Goal: Information Seeking & Learning: Learn about a topic

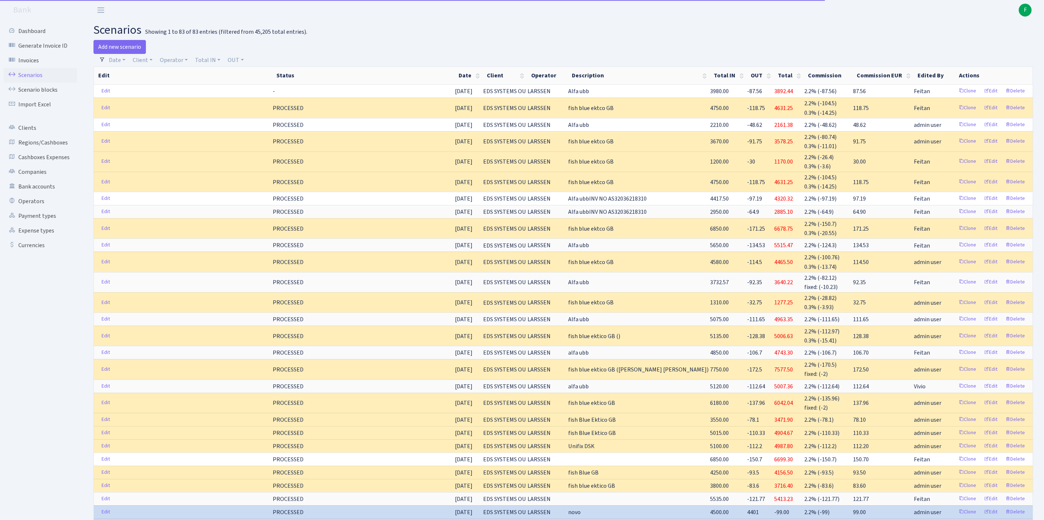
select select "100"
click at [37, 78] on link "Scenarios" at bounding box center [40, 75] width 73 height 15
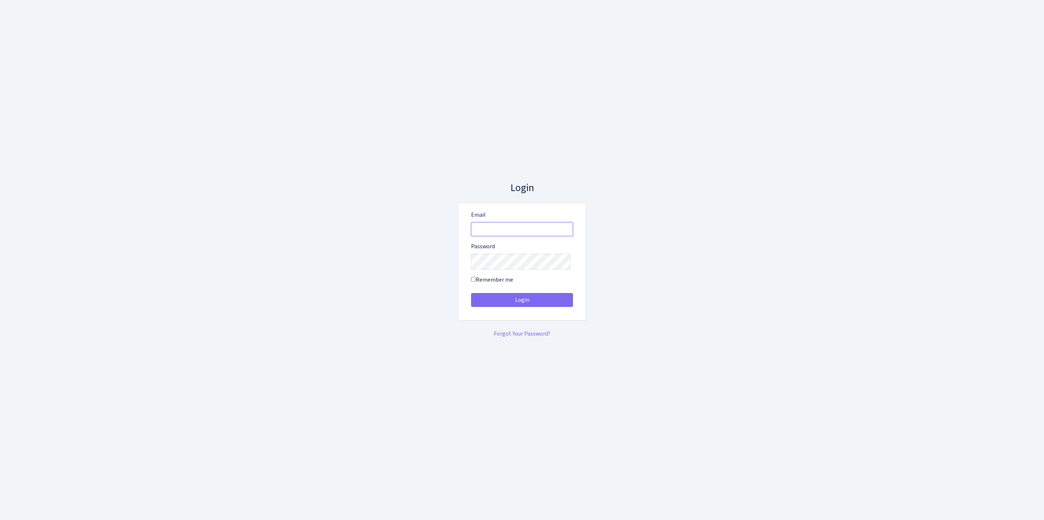
type input "[EMAIL_ADDRESS][DOMAIN_NAME]"
click at [522, 302] on button "Login" at bounding box center [522, 300] width 102 height 14
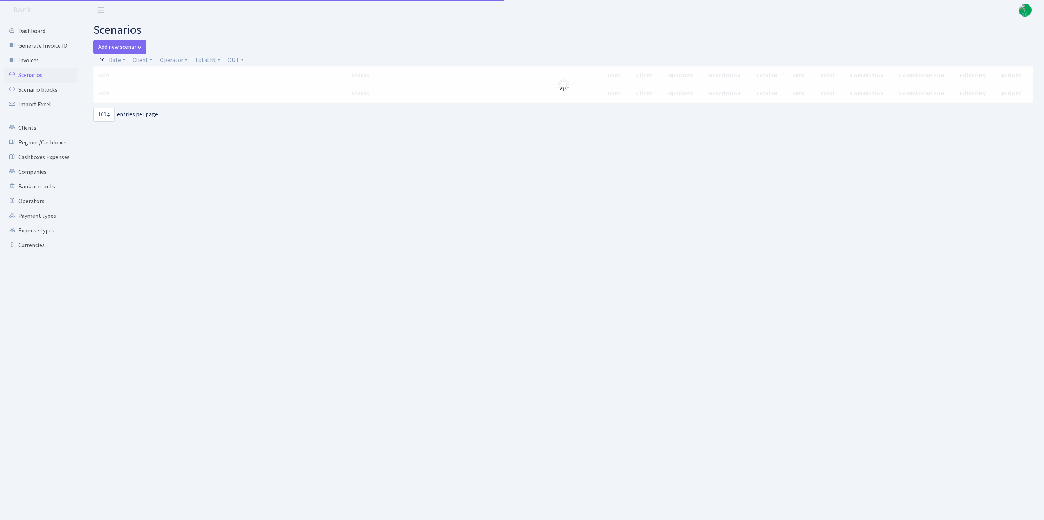
select select "100"
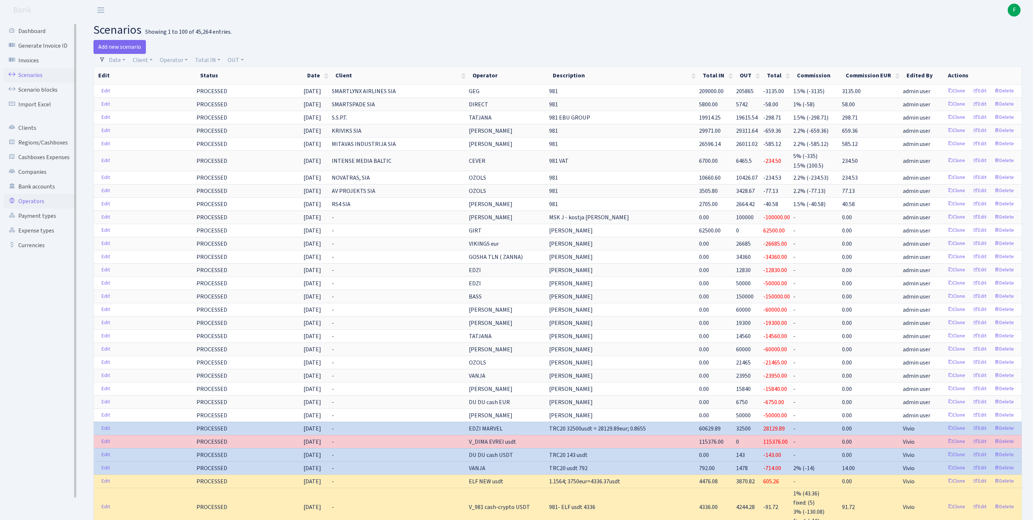
click at [36, 209] on link "Operators" at bounding box center [40, 201] width 73 height 15
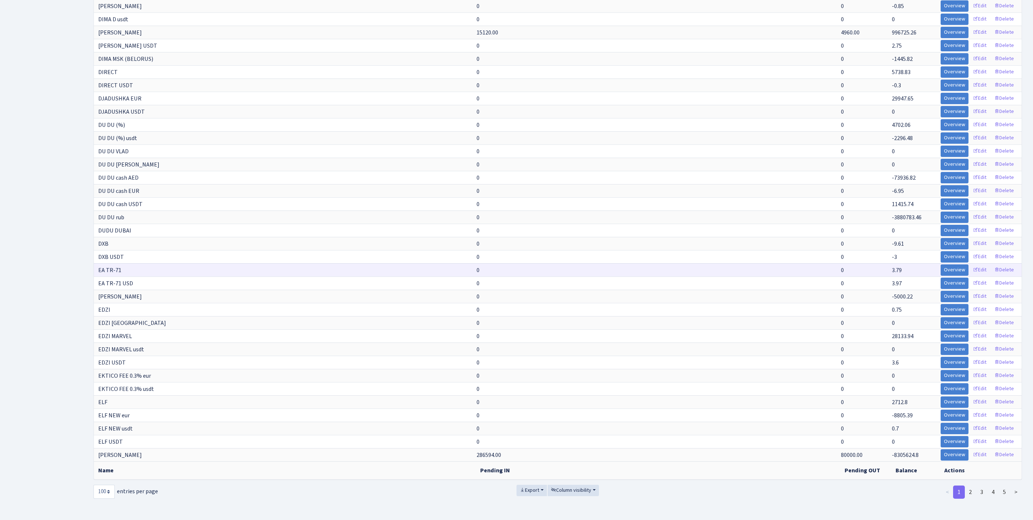
scroll to position [1282, 0]
select select "-1"
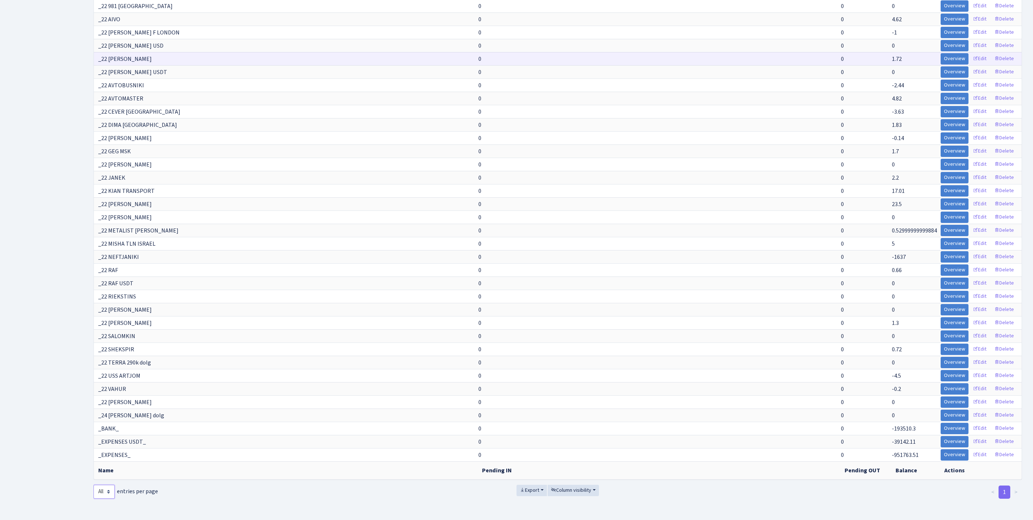
scroll to position [6840, 0]
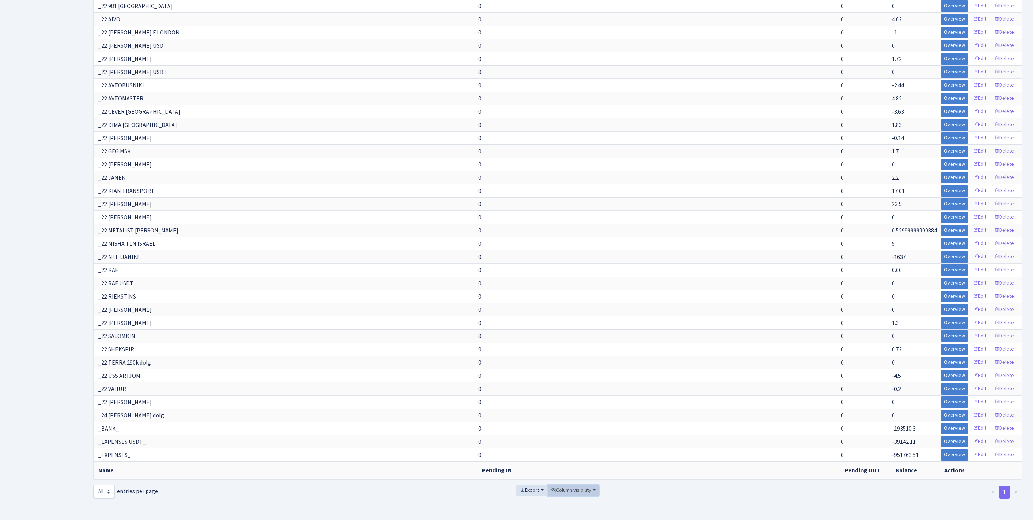
click at [587, 486] on span "Column visibility" at bounding box center [571, 489] width 40 height 7
click at [578, 445] on span "Pending IN" at bounding box center [568, 449] width 25 height 8
click at [581, 456] on span "Pending OUT" at bounding box center [571, 460] width 31 height 8
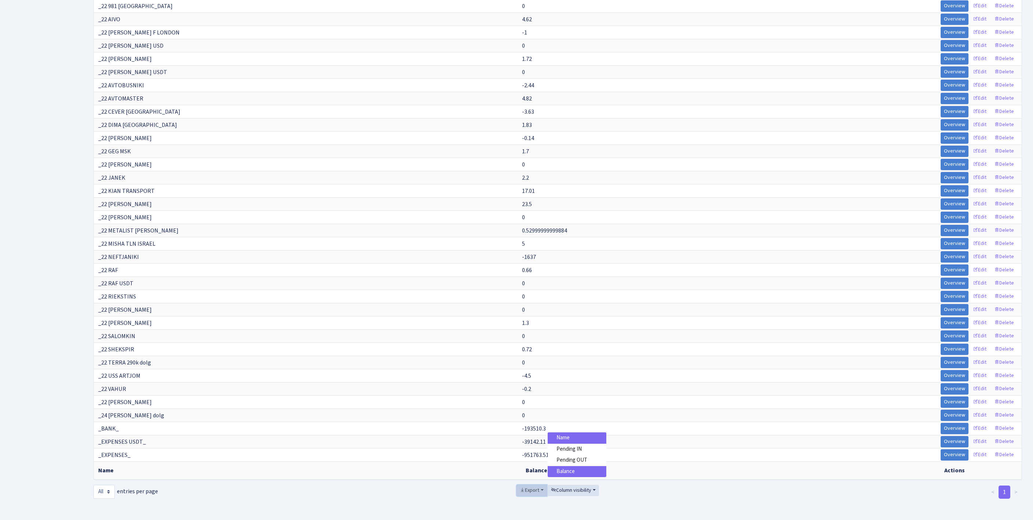
click at [520, 486] on span "Export" at bounding box center [529, 489] width 19 height 7
click at [525, 432] on span "Excel" at bounding box center [531, 436] width 12 height 8
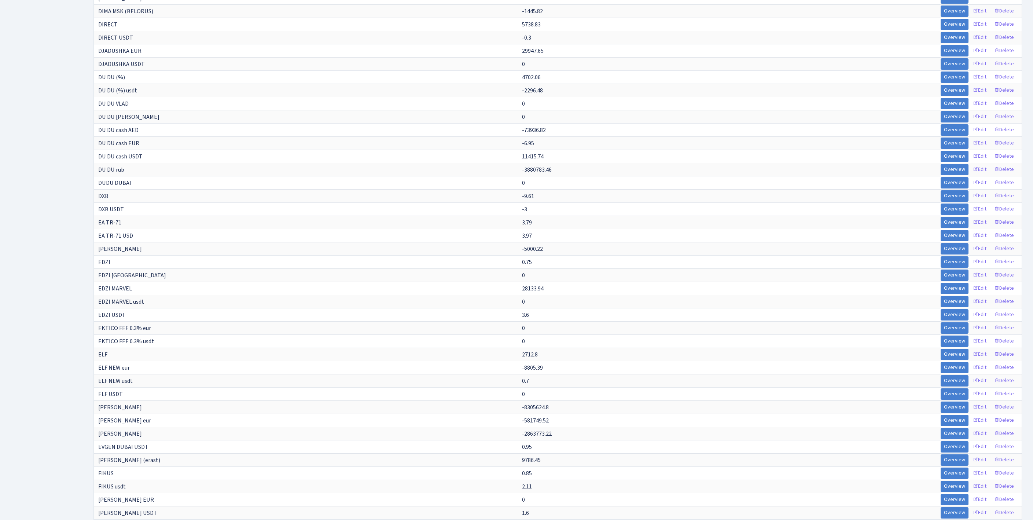
scroll to position [0, 0]
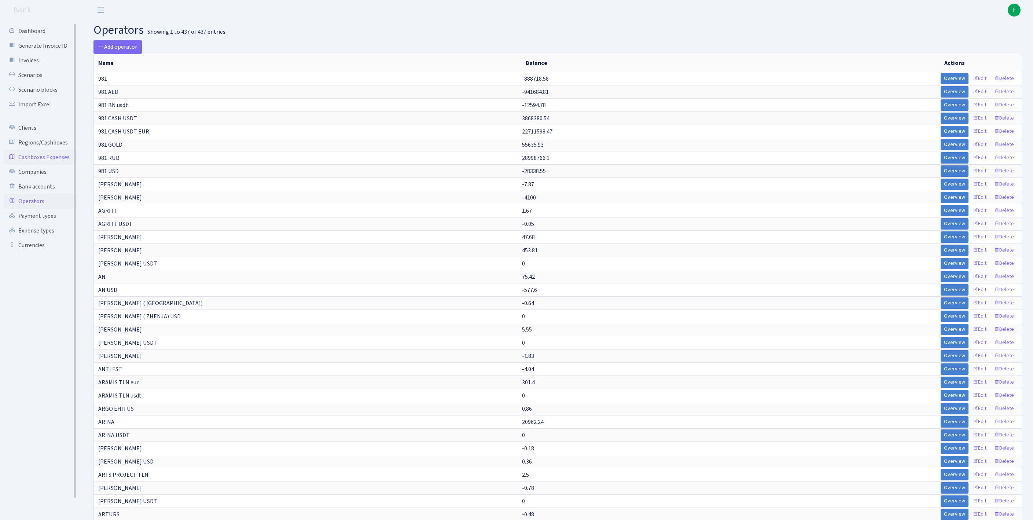
click at [32, 165] on link "Cashboxes Expenses" at bounding box center [40, 157] width 73 height 15
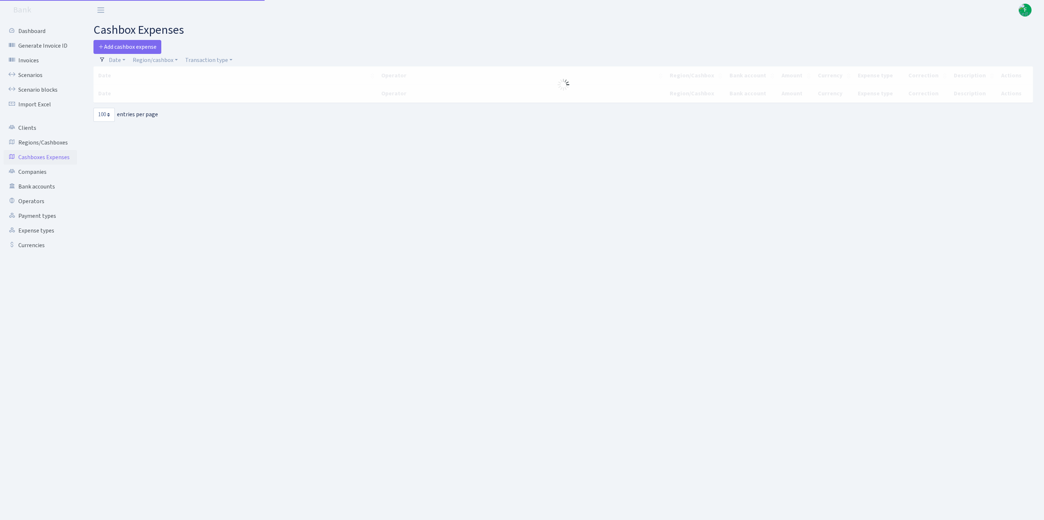
select select "100"
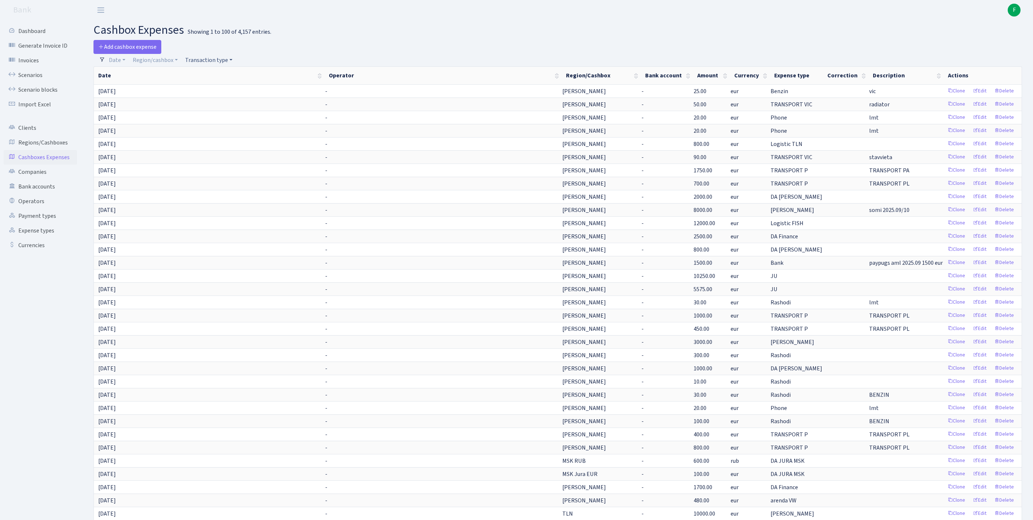
click at [225, 64] on link "Transaction type" at bounding box center [208, 60] width 53 height 12
click at [229, 92] on input "search" at bounding box center [215, 86] width 61 height 11
type input "dz"
click at [224, 106] on li "Dzinsi" at bounding box center [215, 99] width 62 height 13
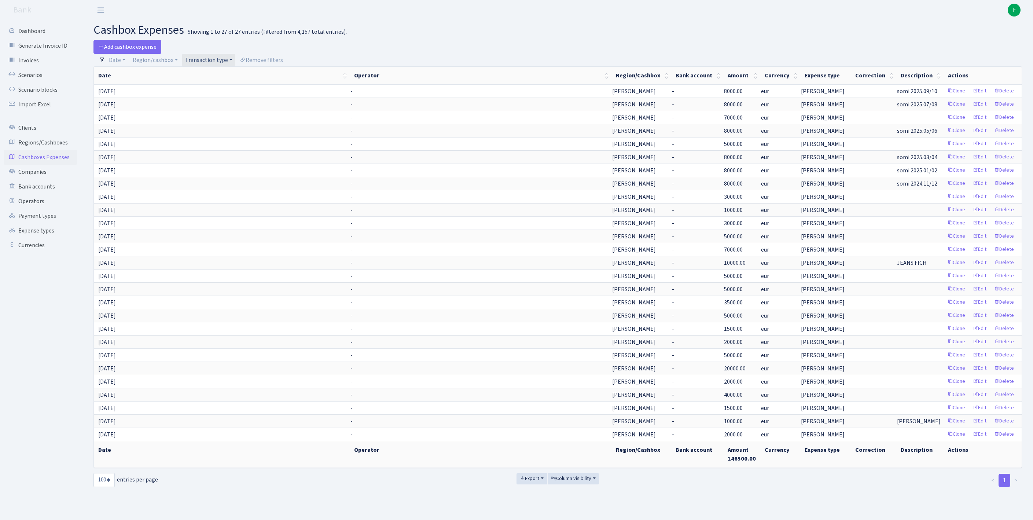
click at [216, 62] on link "Transaction type" at bounding box center [208, 60] width 53 height 12
click at [221, 87] on input "search" at bounding box center [215, 86] width 61 height 11
type input "vi"
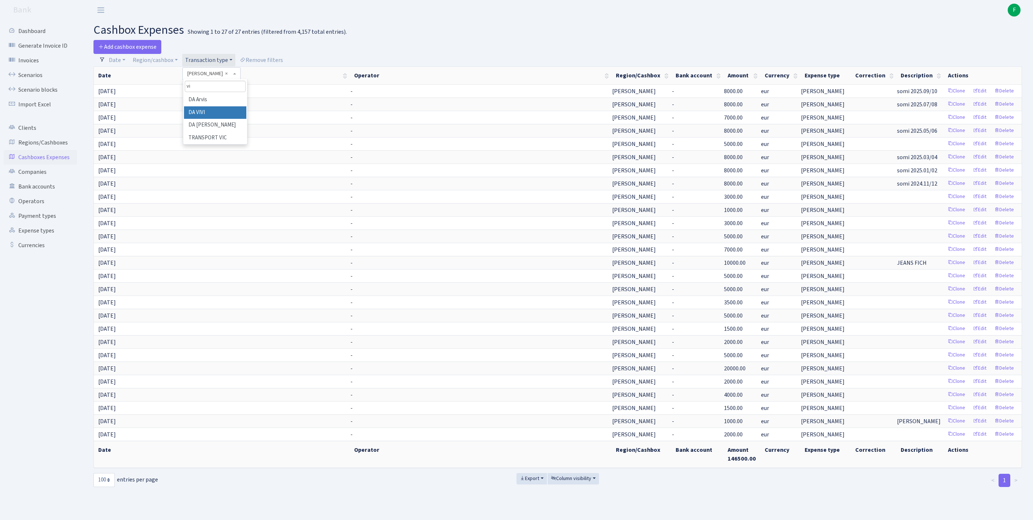
click at [230, 117] on li "DA VIVI" at bounding box center [215, 112] width 62 height 13
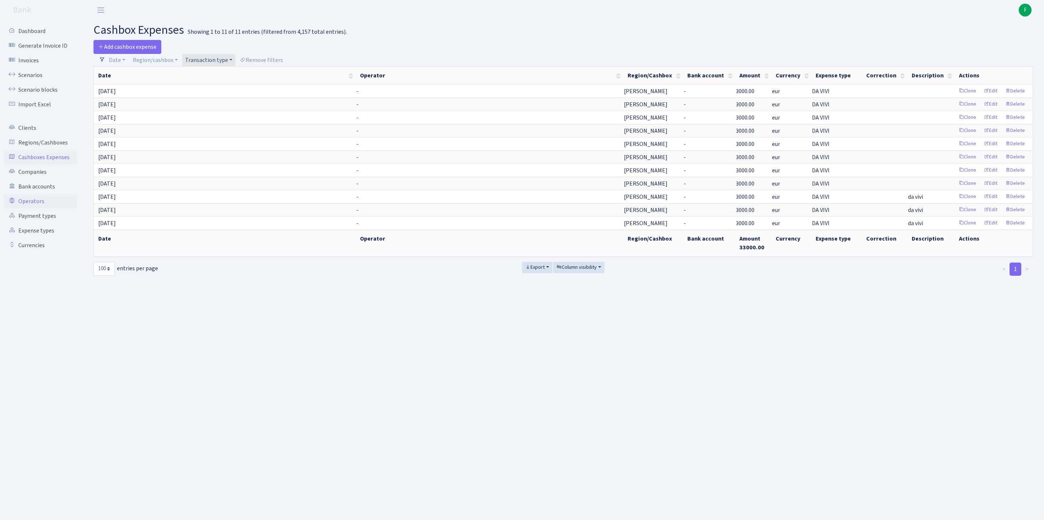
click at [33, 209] on link "Operators" at bounding box center [40, 201] width 73 height 15
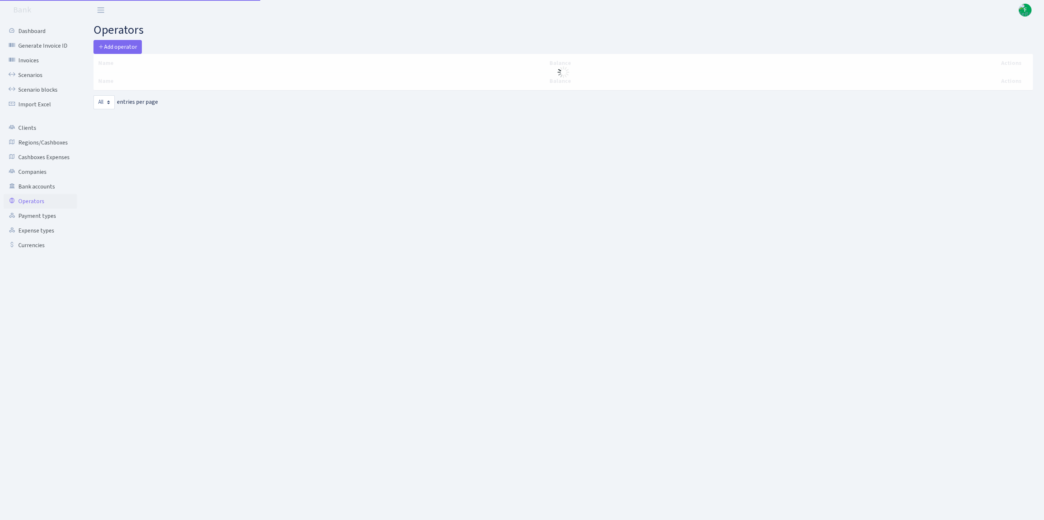
select select "-1"
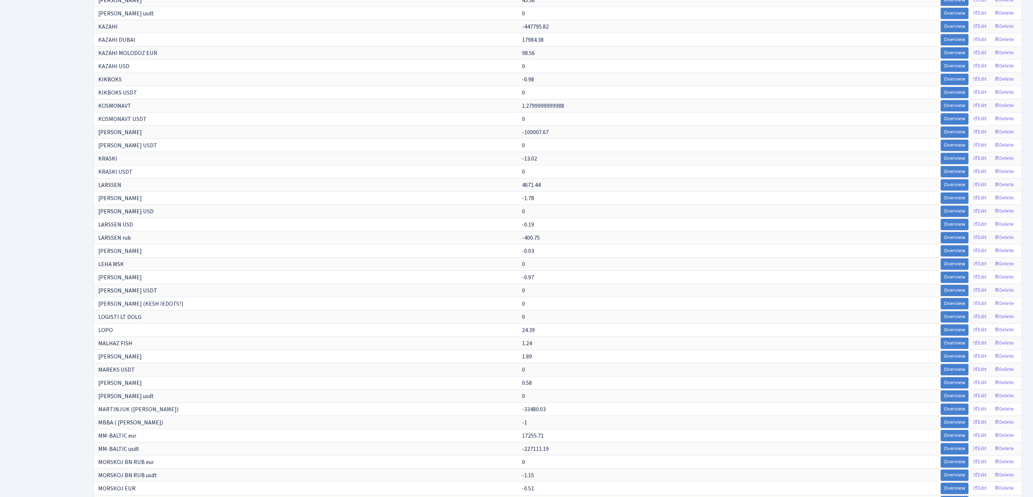
scroll to position [2856, 0]
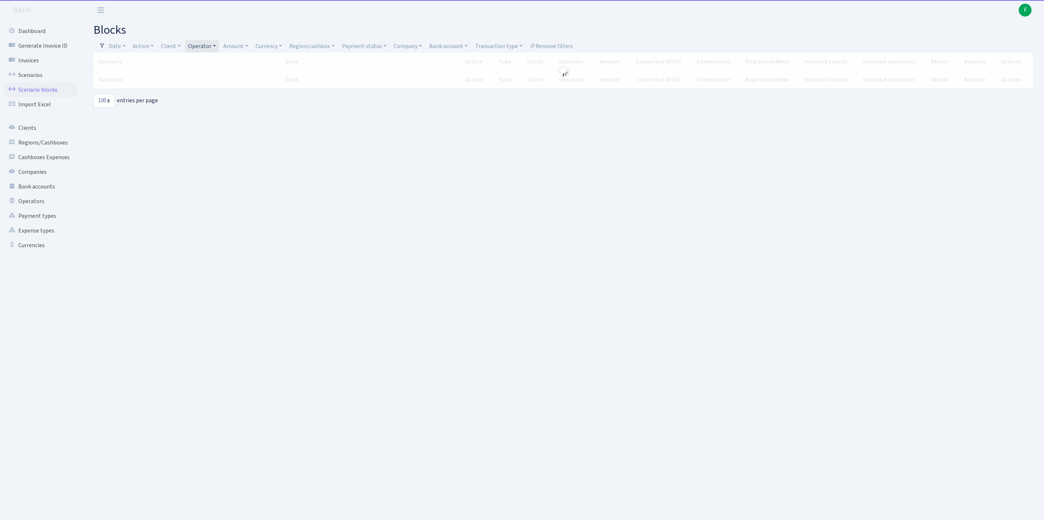
select select "100"
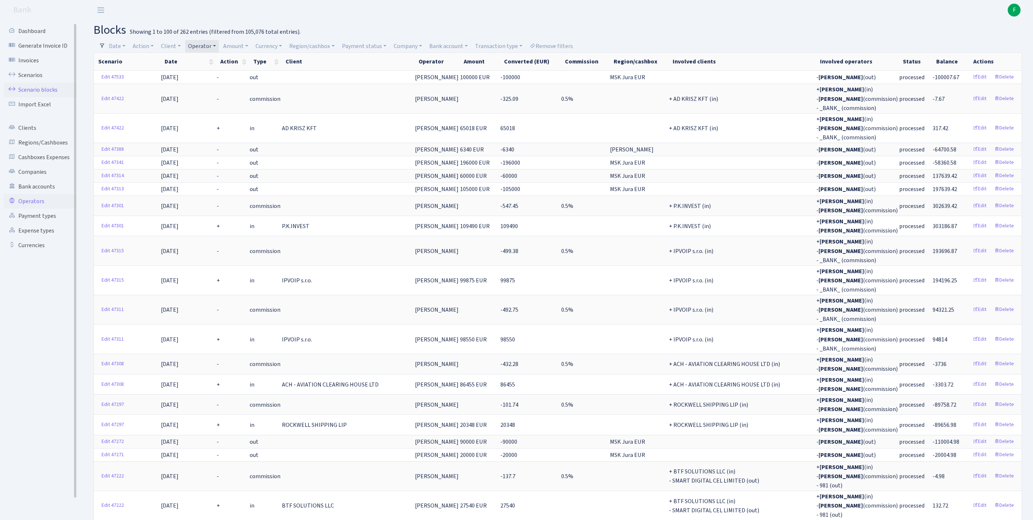
click at [32, 209] on link "Operators" at bounding box center [40, 201] width 73 height 15
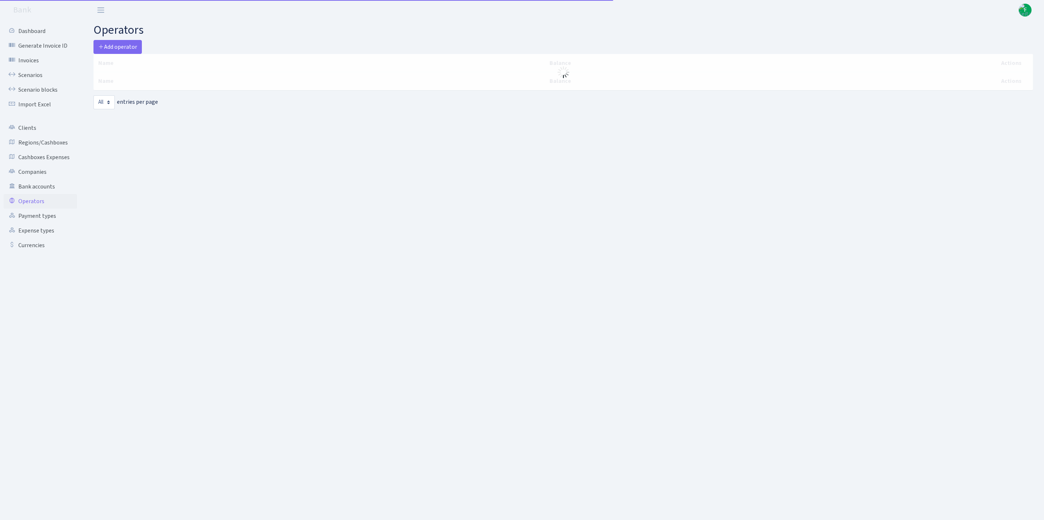
select select "-1"
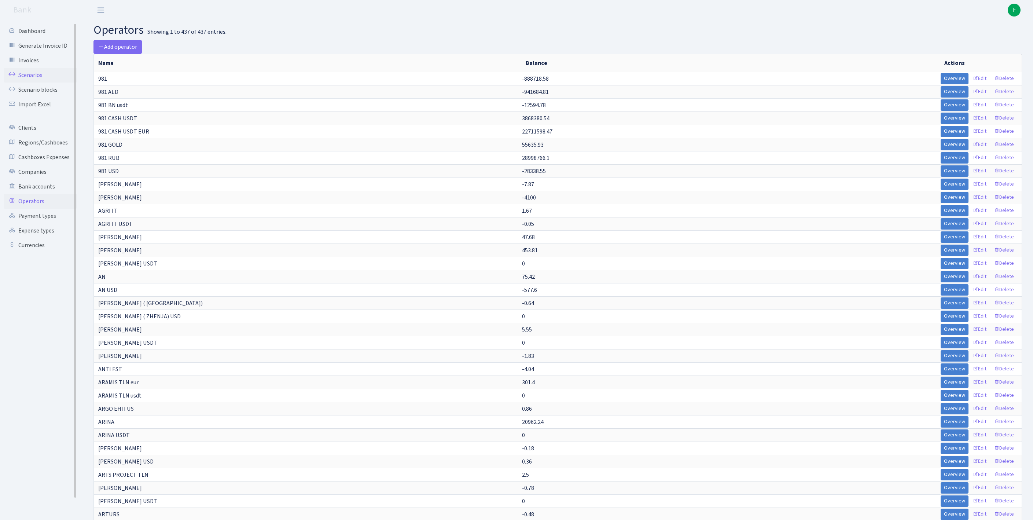
click at [35, 78] on link "Scenarios" at bounding box center [40, 75] width 73 height 15
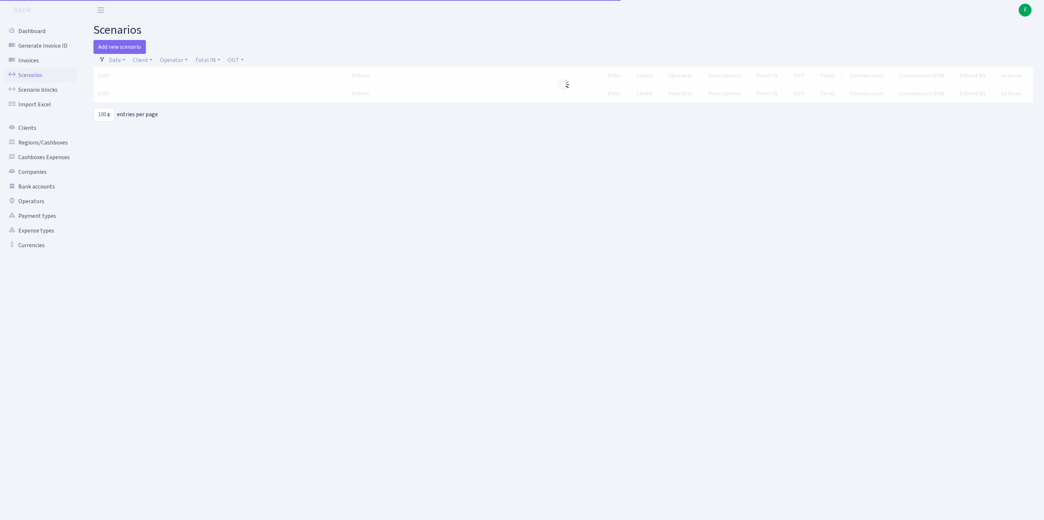
select select "100"
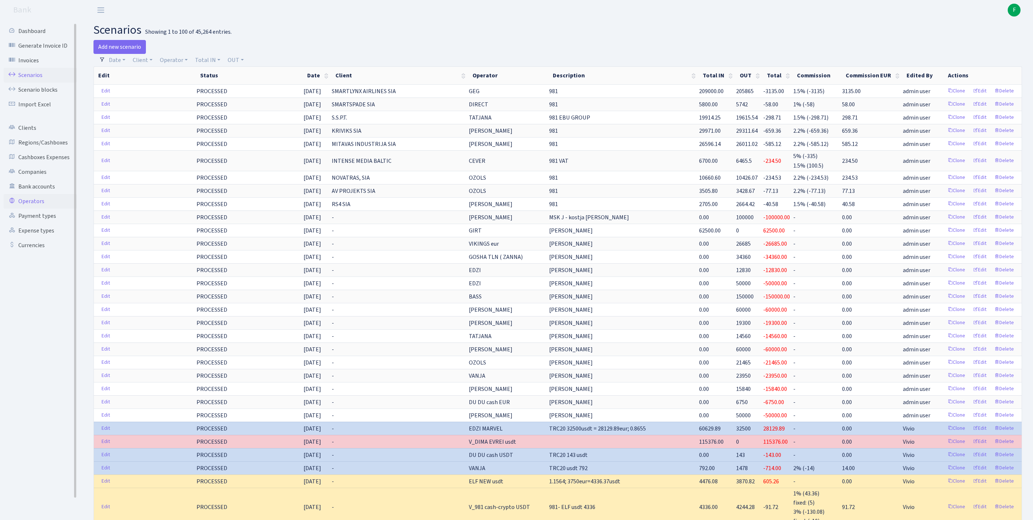
click at [34, 209] on link "Operators" at bounding box center [40, 201] width 73 height 15
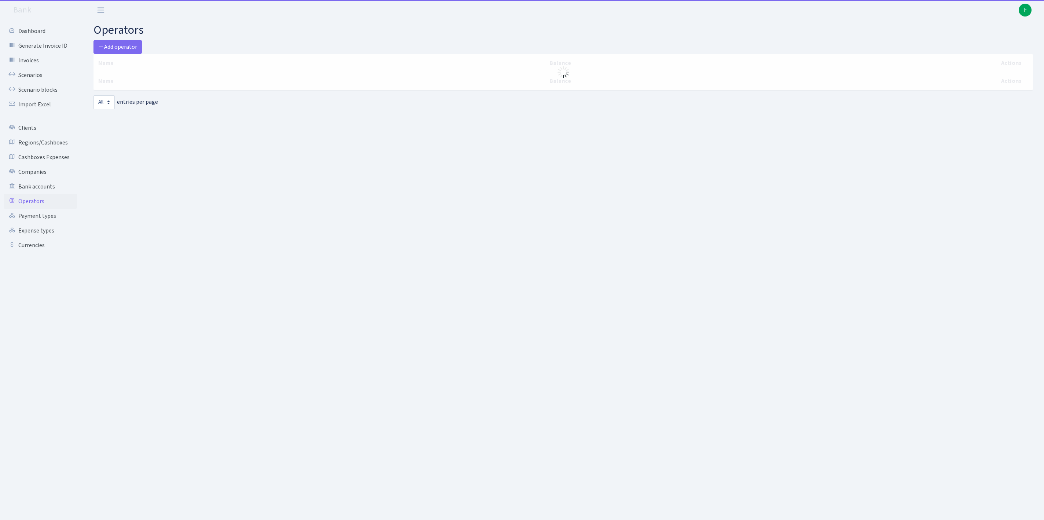
select select "-1"
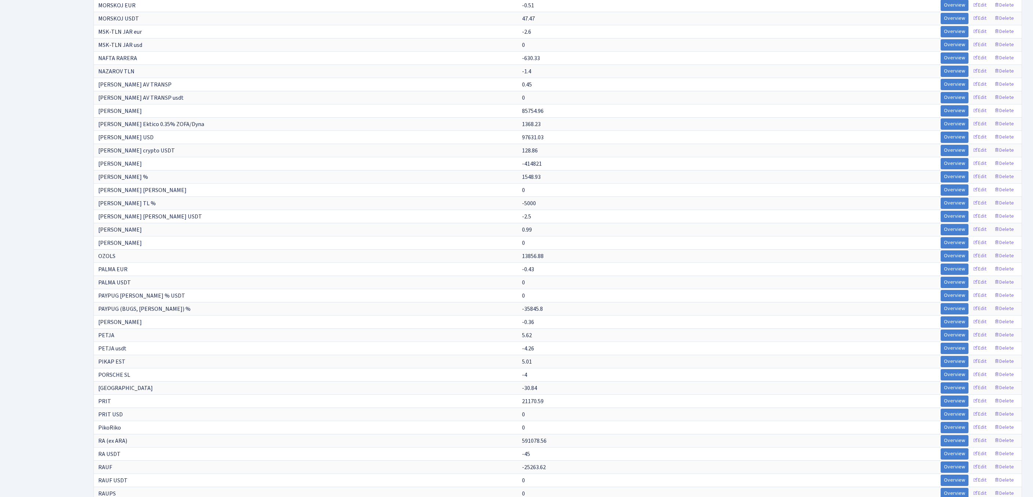
scroll to position [4506, 0]
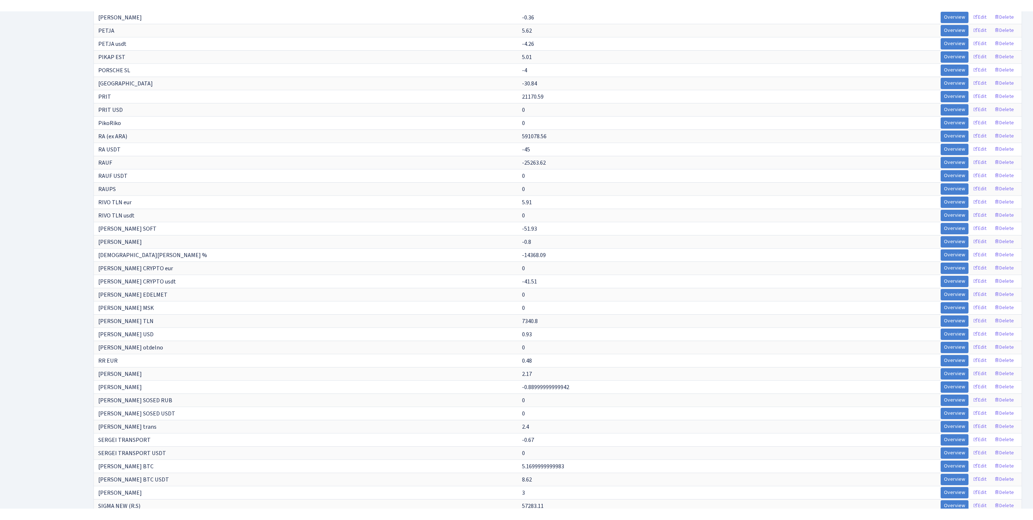
scroll to position [3040, 0]
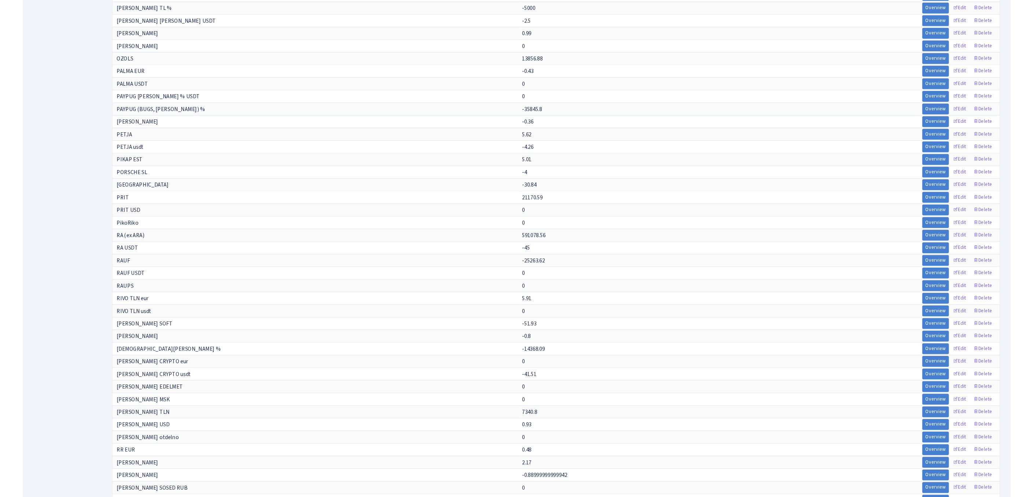
scroll to position [3686, 0]
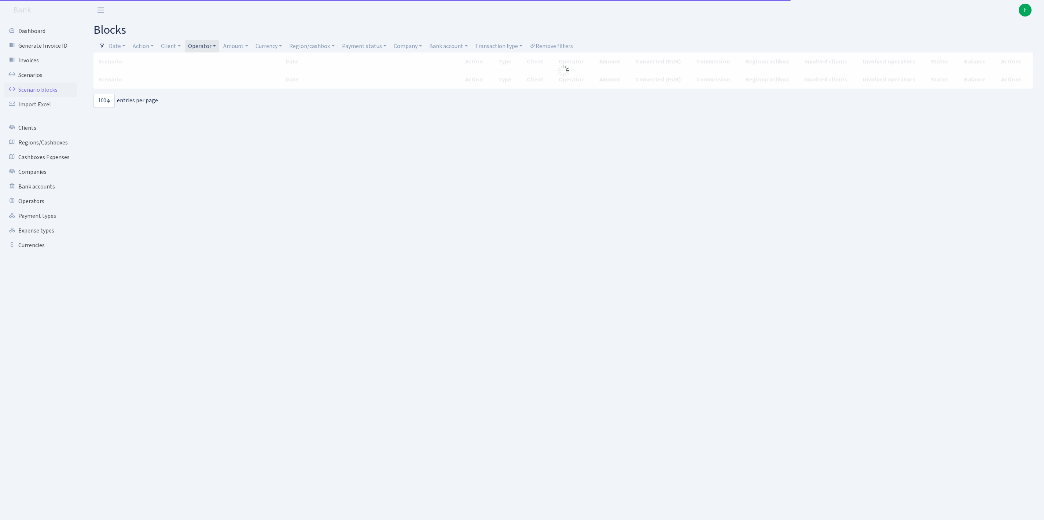
select select "100"
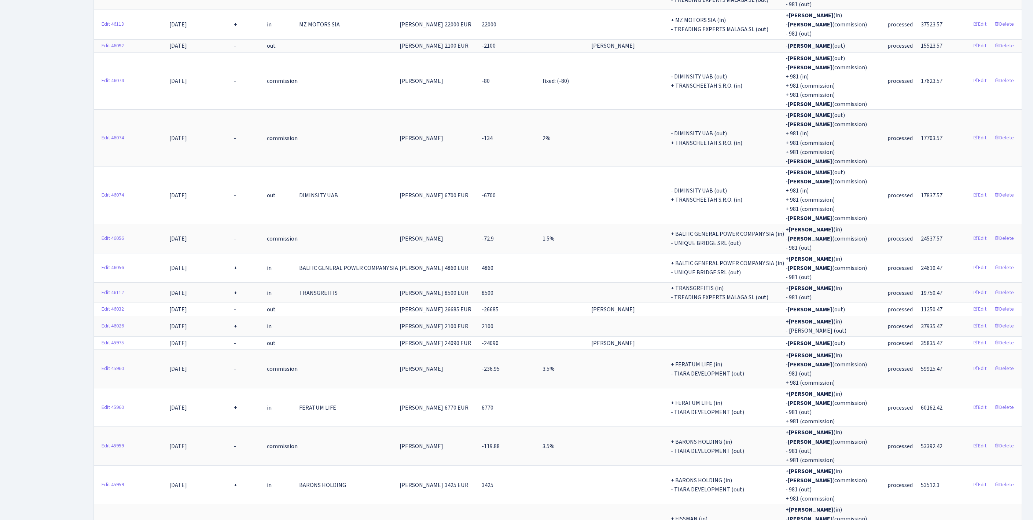
scroll to position [3069, 0]
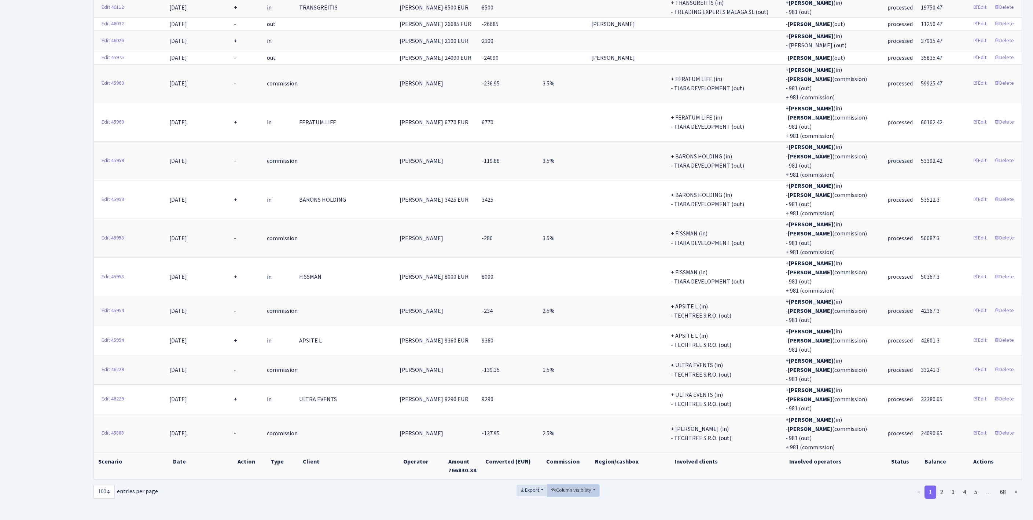
click at [570, 486] on span "Column visibility" at bounding box center [571, 489] width 40 height 7
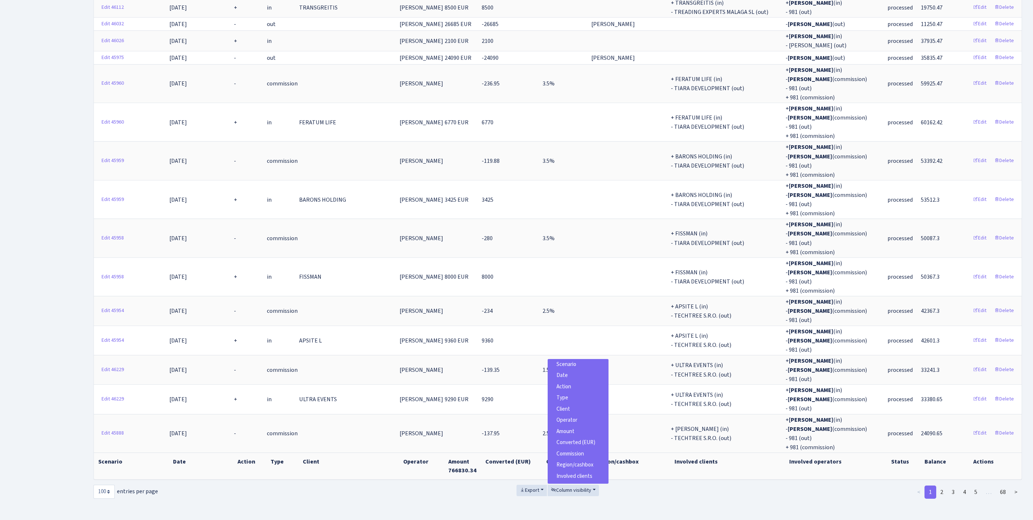
click at [567, 360] on span "Scenario" at bounding box center [566, 364] width 20 height 8
click at [576, 451] on span "Involved operators" at bounding box center [577, 455] width 43 height 8
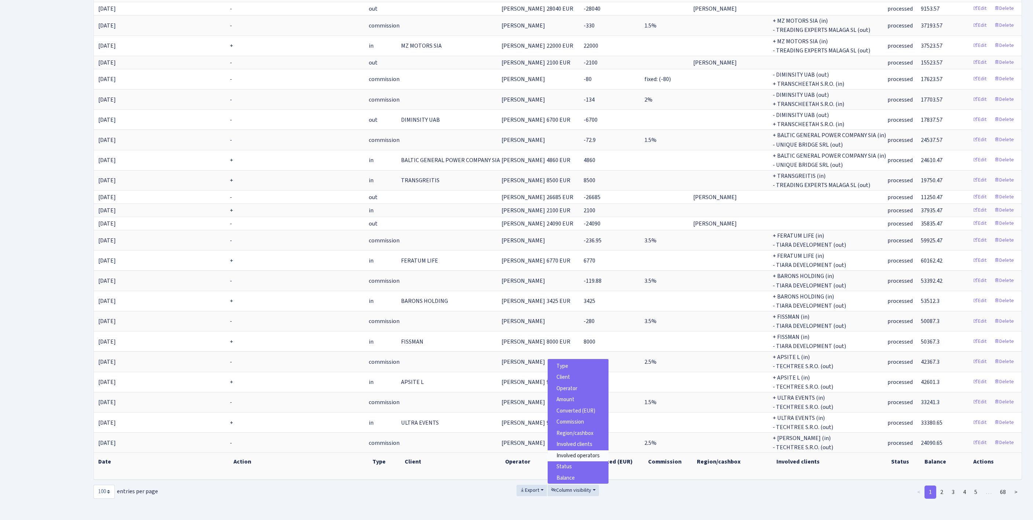
scroll to position [1696, 0]
click at [520, 486] on span "Export" at bounding box center [529, 489] width 19 height 7
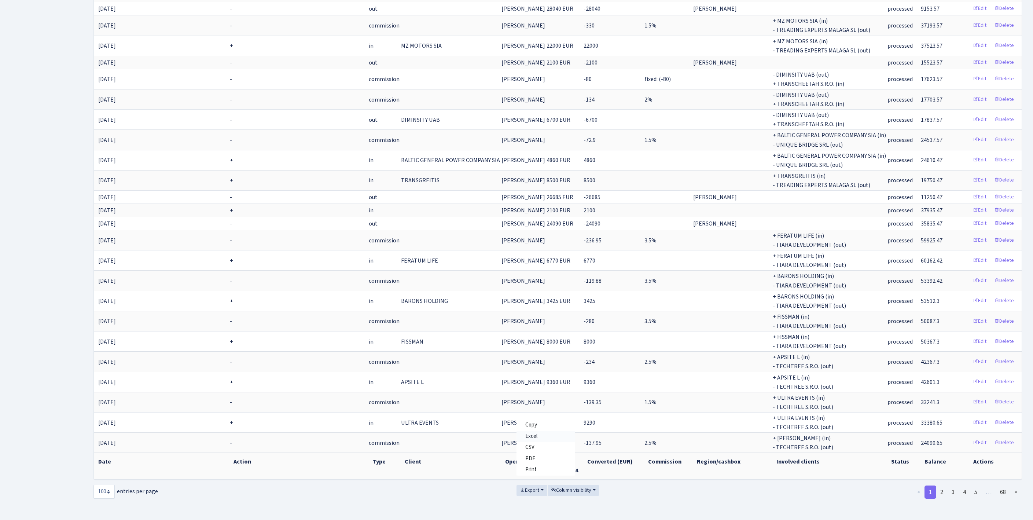
click at [525, 432] on span "Excel" at bounding box center [531, 436] width 12 height 8
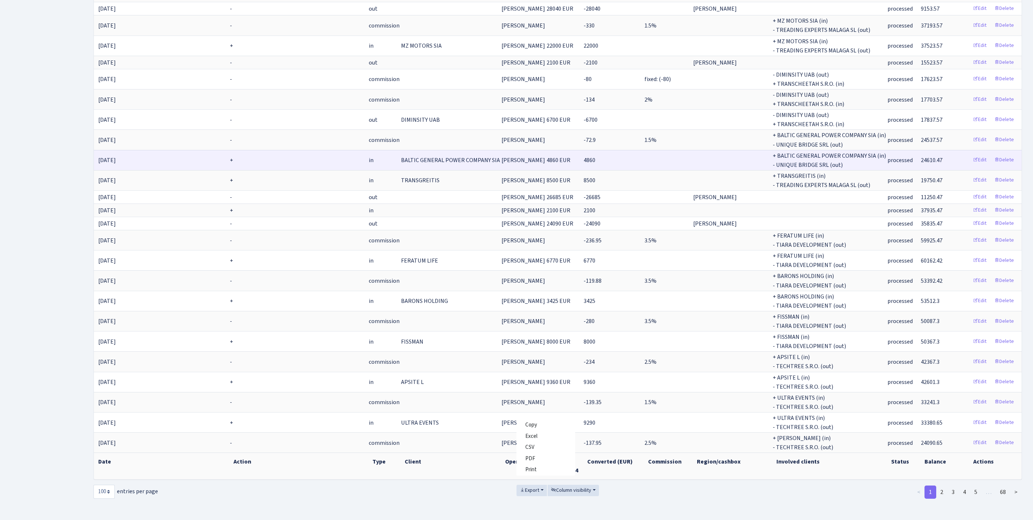
scroll to position [1389, 0]
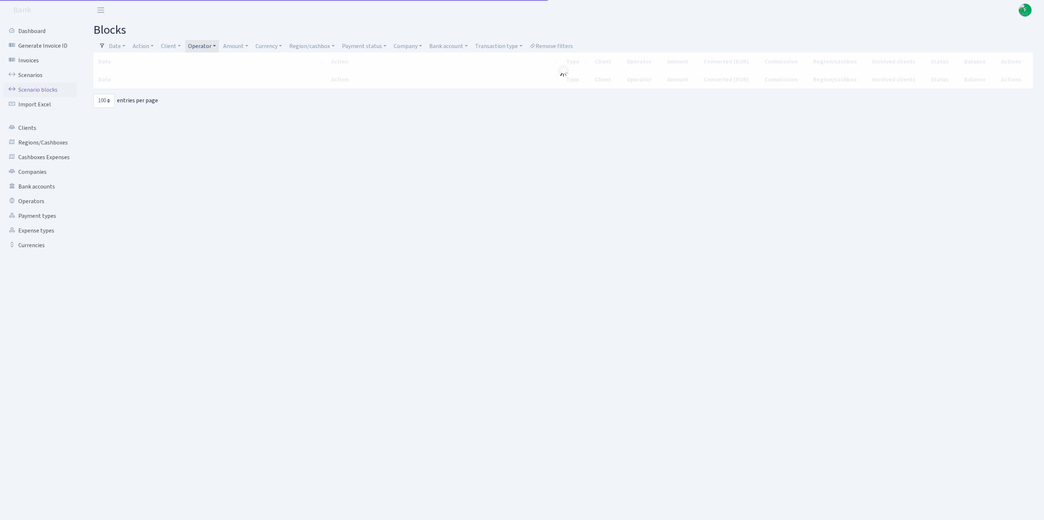
select select "100"
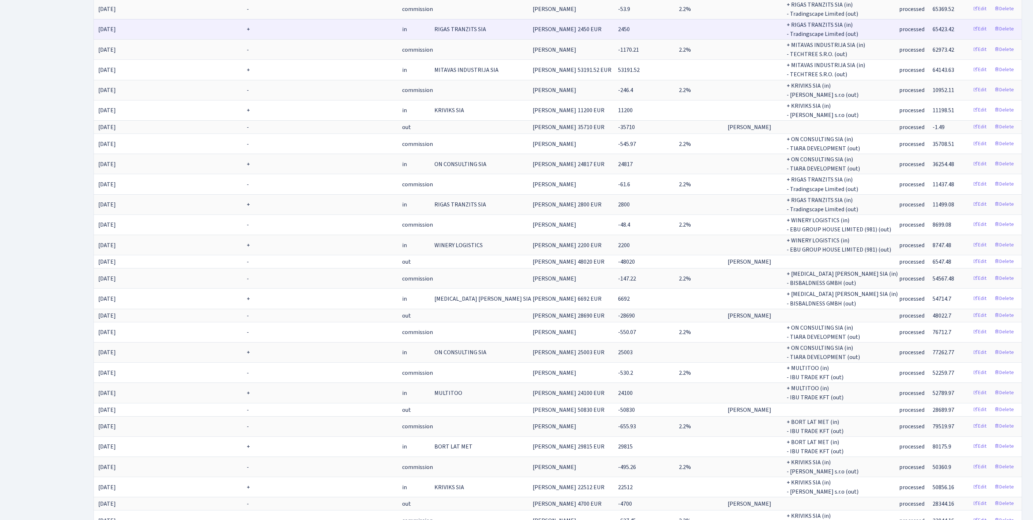
scroll to position [1716, 0]
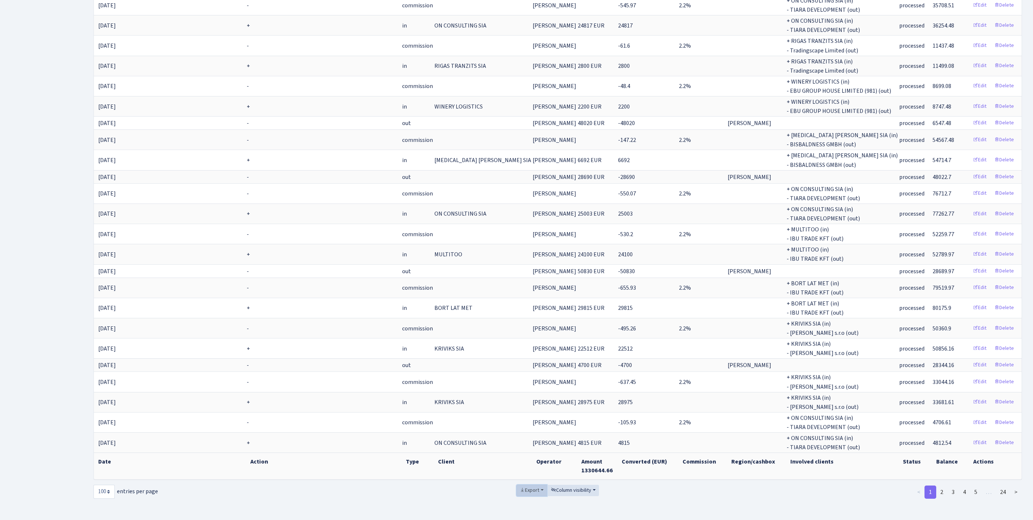
click at [520, 486] on span "Export" at bounding box center [529, 489] width 19 height 7
click at [525, 432] on span "Excel" at bounding box center [531, 436] width 12 height 8
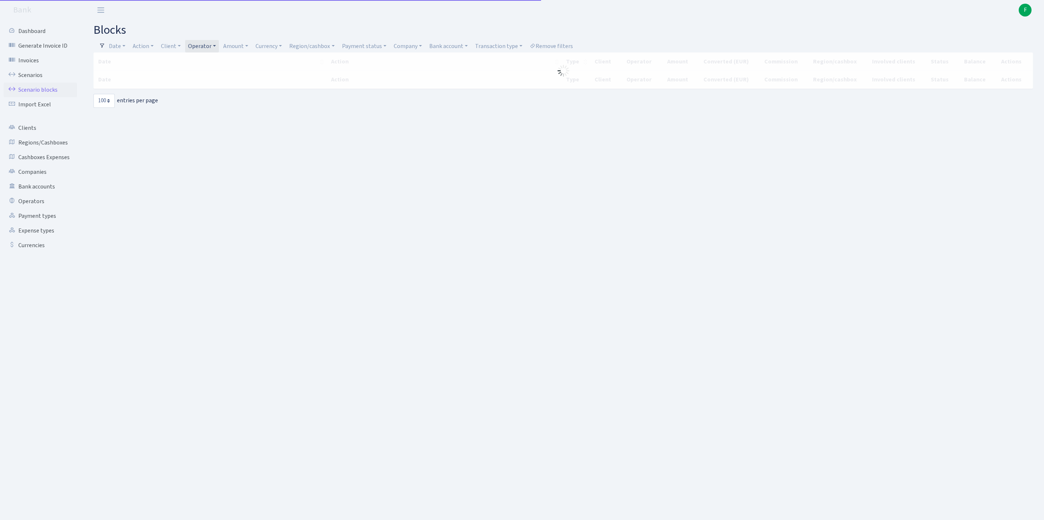
select select "100"
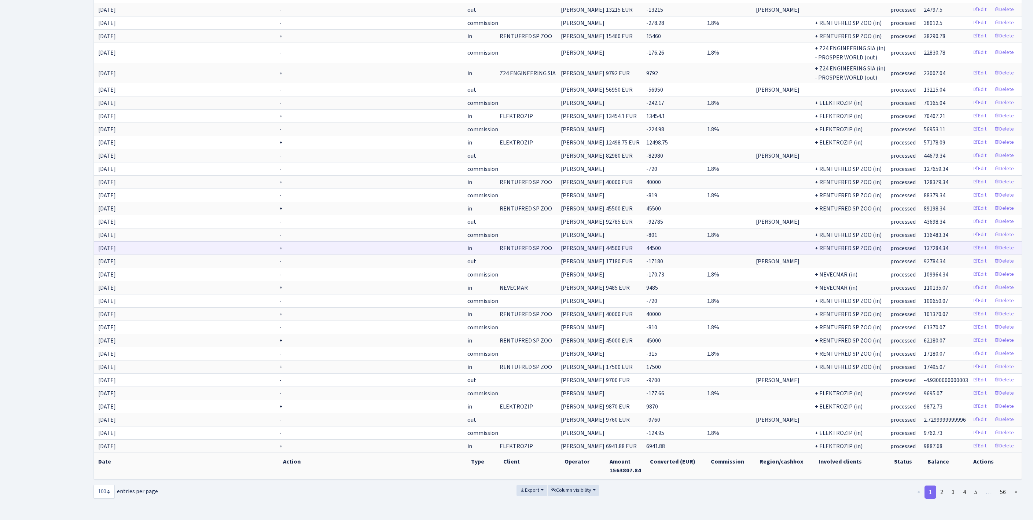
scroll to position [1309, 0]
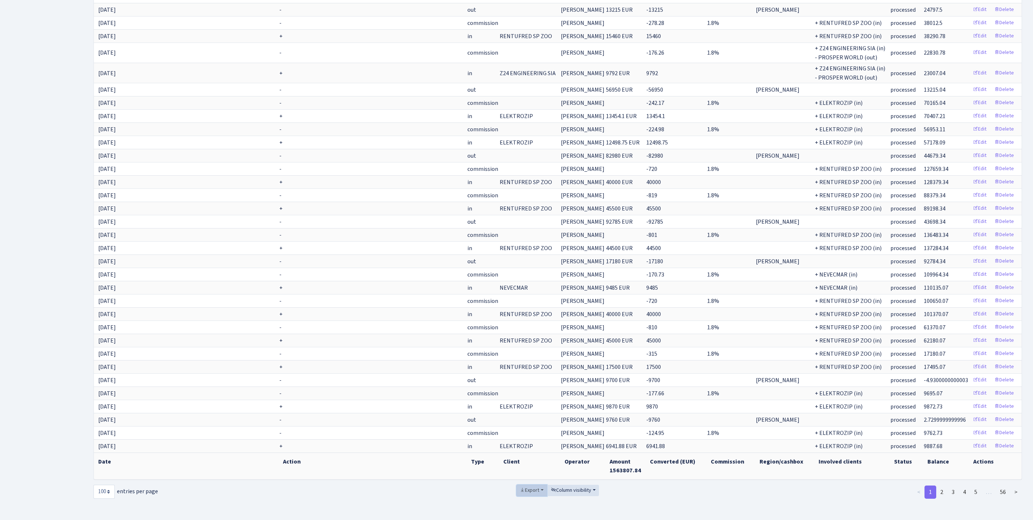
click at [520, 486] on span "Export" at bounding box center [529, 489] width 19 height 7
click at [525, 432] on span "Excel" at bounding box center [531, 436] width 12 height 8
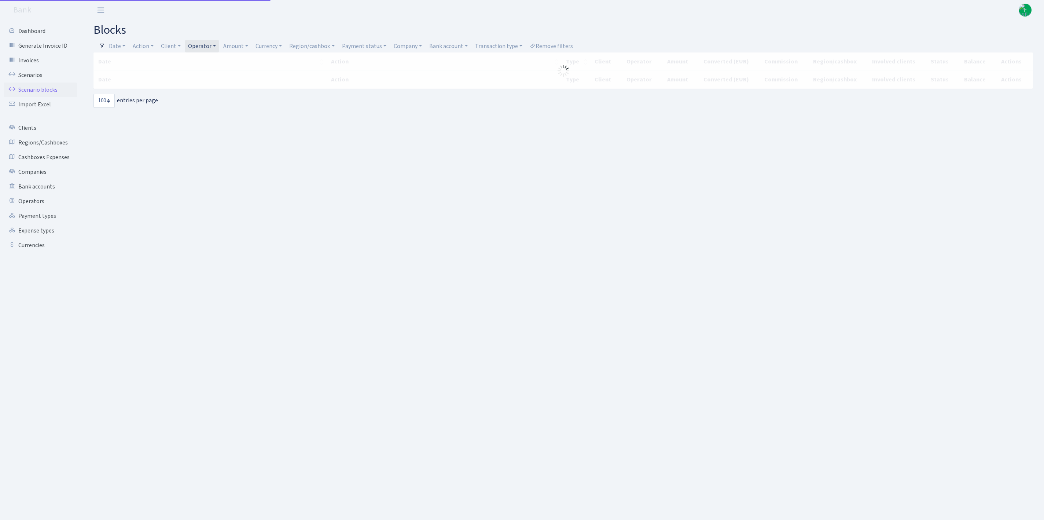
select select "100"
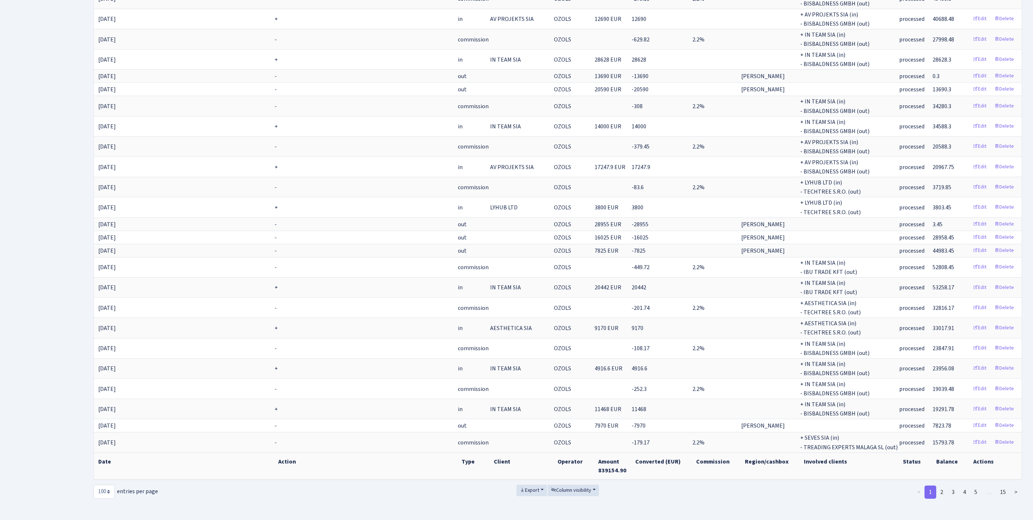
scroll to position [1701, 0]
click at [526, 486] on span "Export" at bounding box center [529, 489] width 19 height 7
click at [526, 432] on span "Excel" at bounding box center [531, 436] width 12 height 8
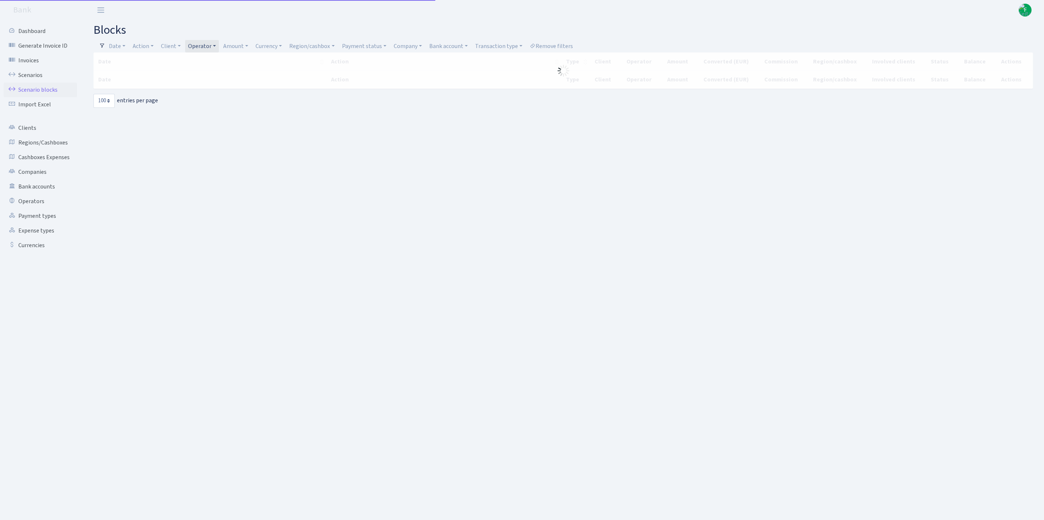
select select "100"
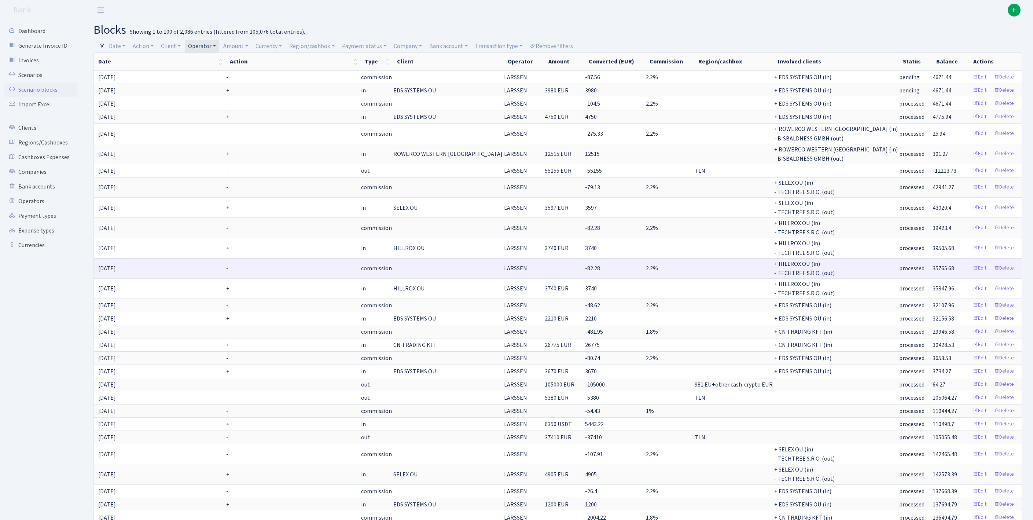
scroll to position [1445, 0]
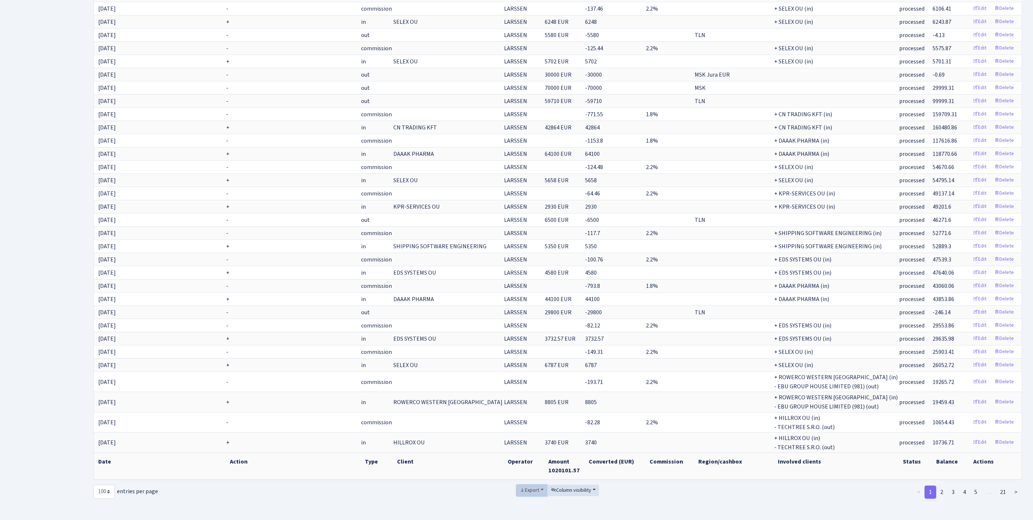
click at [520, 486] on span "Export" at bounding box center [529, 489] width 19 height 7
click at [525, 432] on span "Excel" at bounding box center [531, 436] width 12 height 8
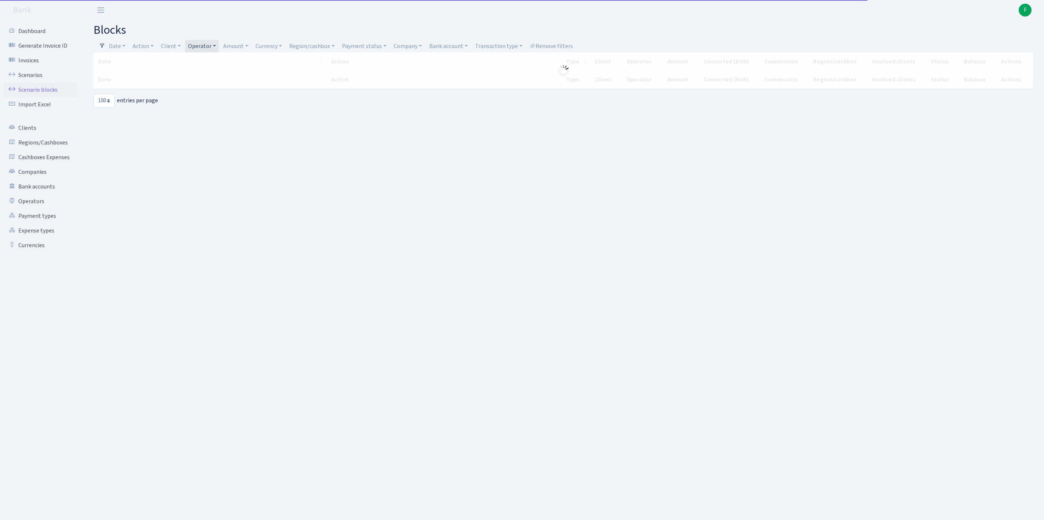
select select "100"
